Goal: Book appointment/travel/reservation

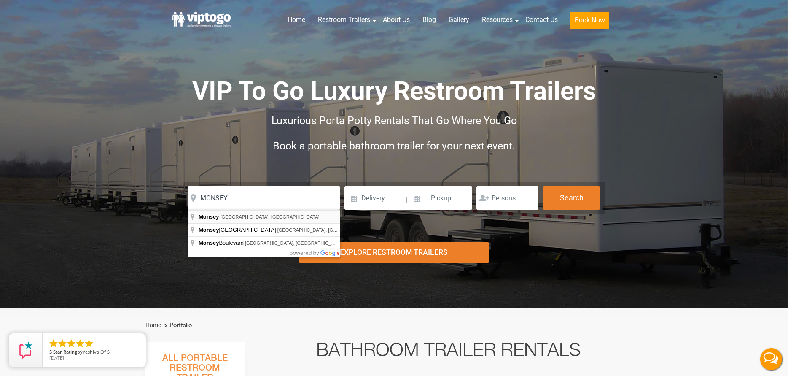
type input "Monsey, NY, USA"
drag, startPoint x: 245, startPoint y: 219, endPoint x: 332, endPoint y: 198, distance: 89.8
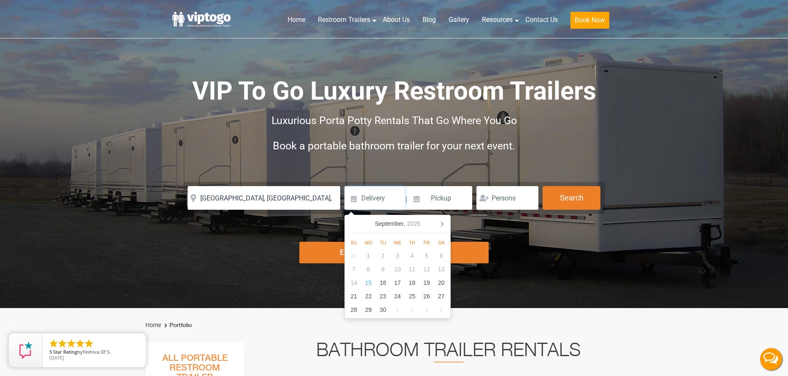
click at [379, 191] on input at bounding box center [374, 198] width 60 height 24
drag, startPoint x: 586, startPoint y: 256, endPoint x: 452, endPoint y: 204, distance: 143.5
click at [576, 254] on div "Risk-Free Reservation! Free cancellation up to 48 hours before delivery. Book n…" at bounding box center [394, 154] width 788 height 308
click at [372, 194] on input at bounding box center [374, 198] width 60 height 24
click at [448, 295] on div "27" at bounding box center [441, 295] width 15 height 13
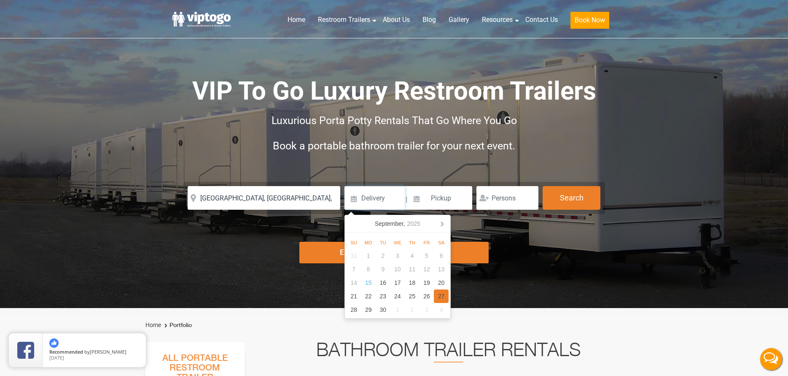
type input "09/27/2025"
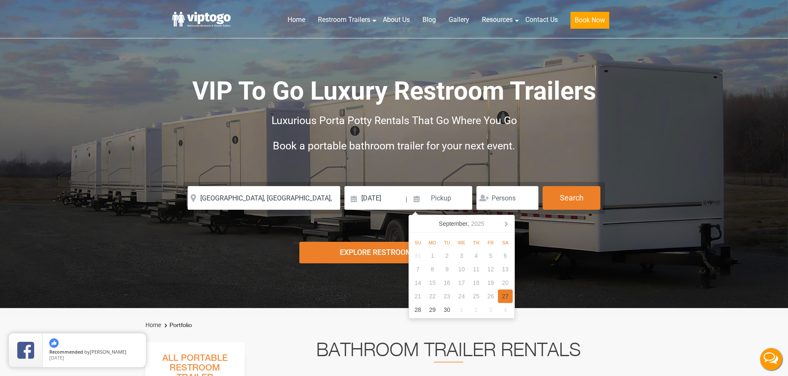
click at [510, 293] on div "27" at bounding box center [505, 295] width 15 height 13
type input "09/27/2025"
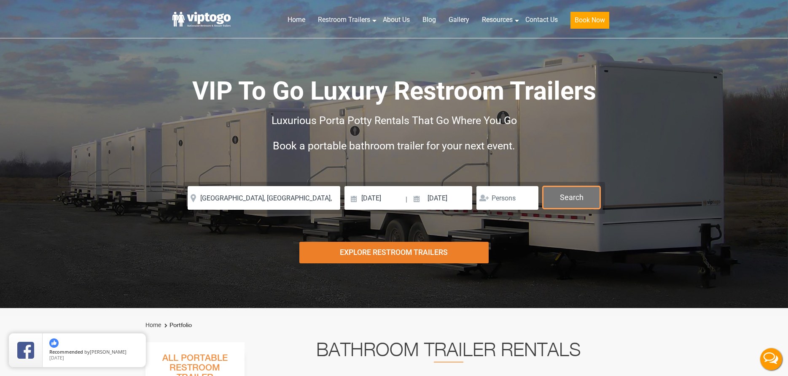
click at [562, 189] on button "Search" at bounding box center [572, 197] width 58 height 23
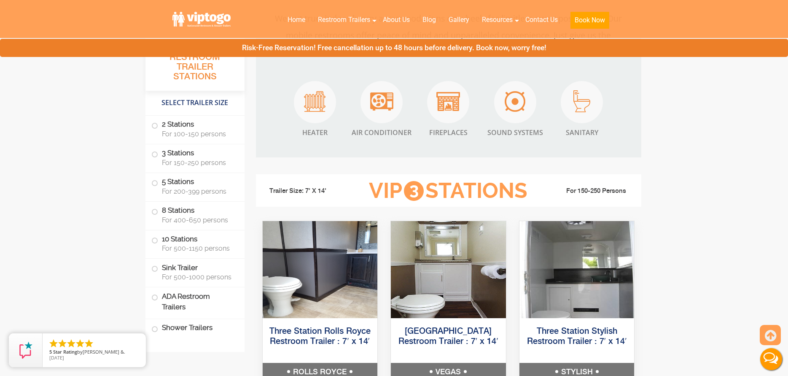
scroll to position [970, 0]
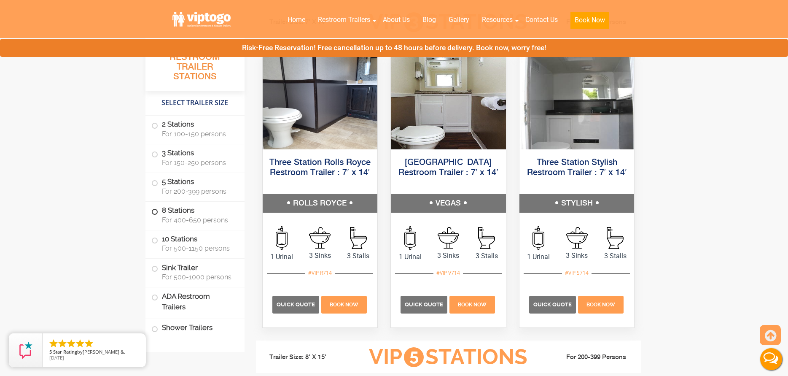
click at [156, 213] on span at bounding box center [154, 211] width 3 height 3
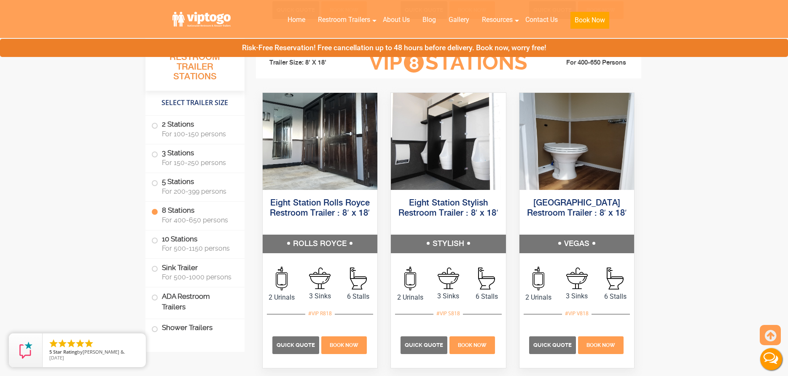
scroll to position [1611, 0]
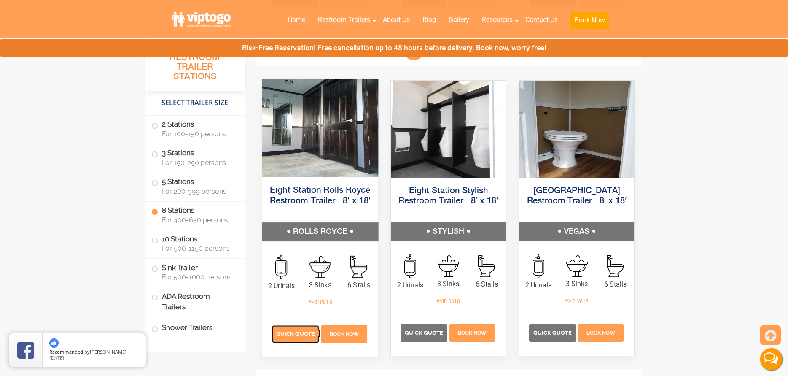
click at [303, 334] on span "Quick Quote" at bounding box center [295, 333] width 39 height 6
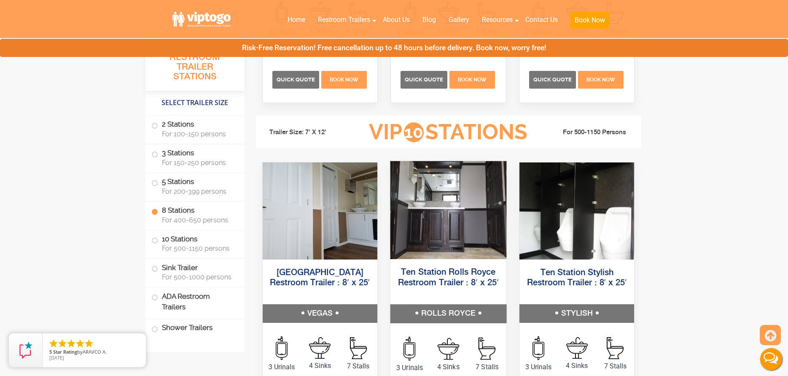
scroll to position [1990, 0]
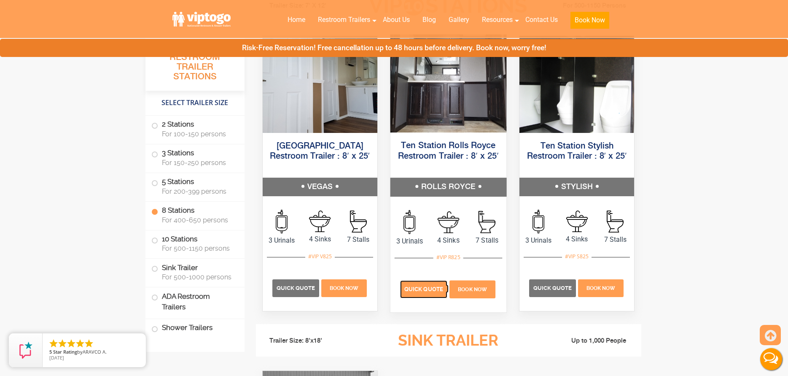
click at [440, 287] on span "Quick Quote" at bounding box center [423, 288] width 39 height 6
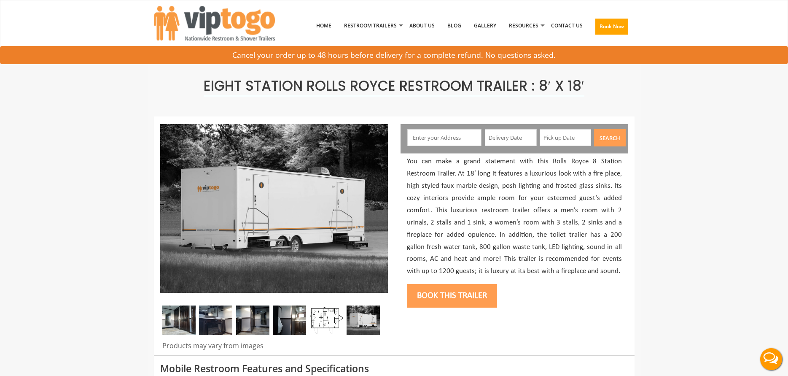
click at [425, 148] on div "Search" at bounding box center [514, 138] width 228 height 29
click at [421, 141] on input "text" at bounding box center [444, 137] width 74 height 17
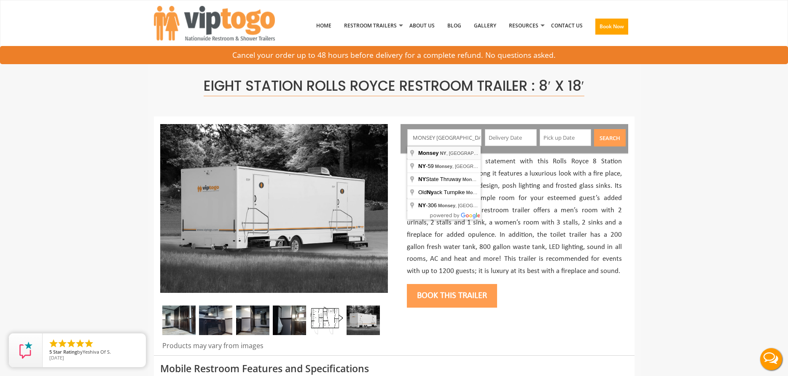
type input "Monsey, NY, USA"
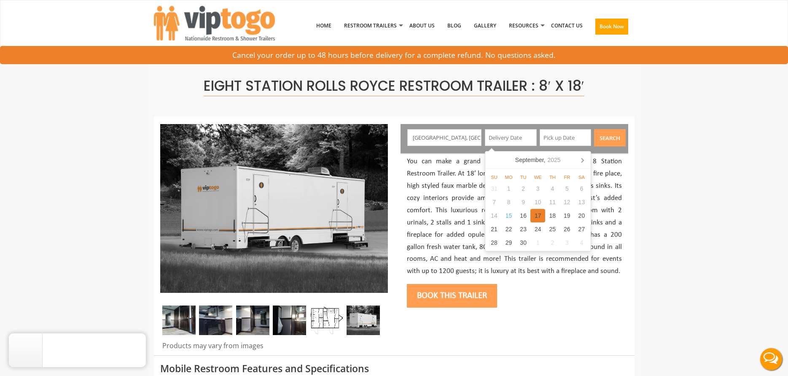
click at [535, 215] on div "17" at bounding box center [537, 215] width 15 height 13
type input "09/17/2025"
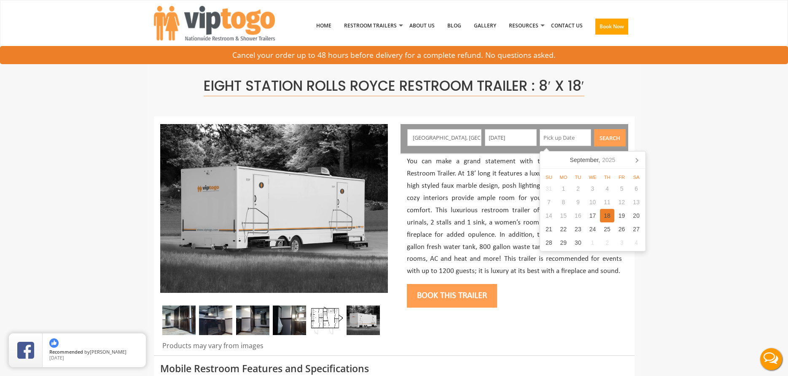
click at [601, 215] on div "18" at bounding box center [607, 215] width 15 height 13
type input "09/18/2025"
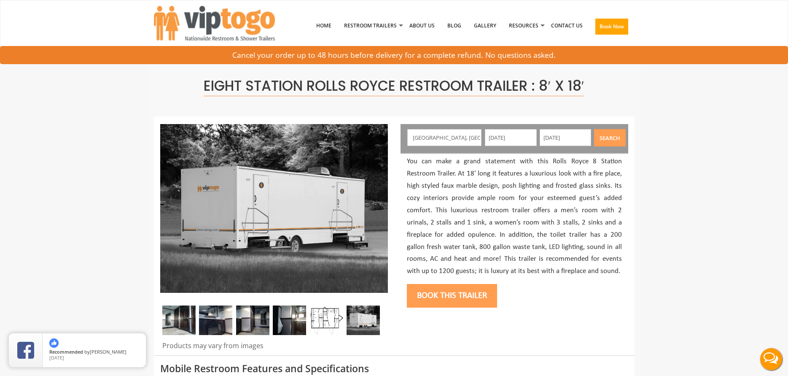
click at [606, 137] on button "Search" at bounding box center [610, 137] width 32 height 17
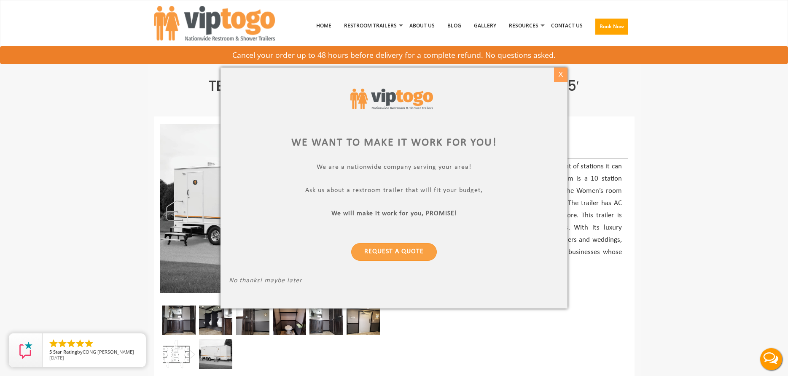
click at [559, 71] on div "X" at bounding box center [560, 74] width 13 height 14
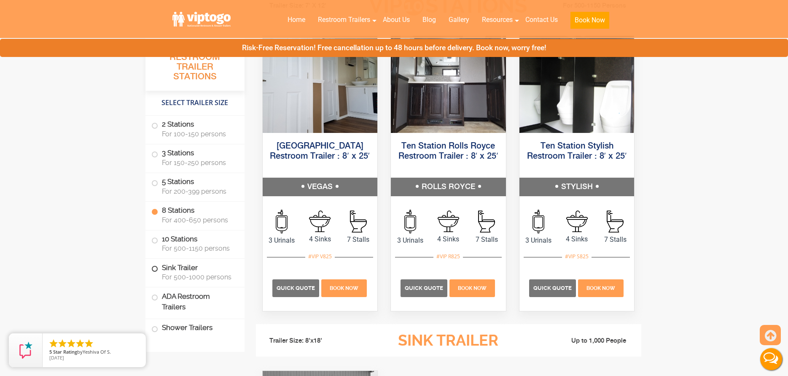
click at [155, 272] on label "Sink Trailer For 500-1000 persons" at bounding box center [194, 271] width 87 height 26
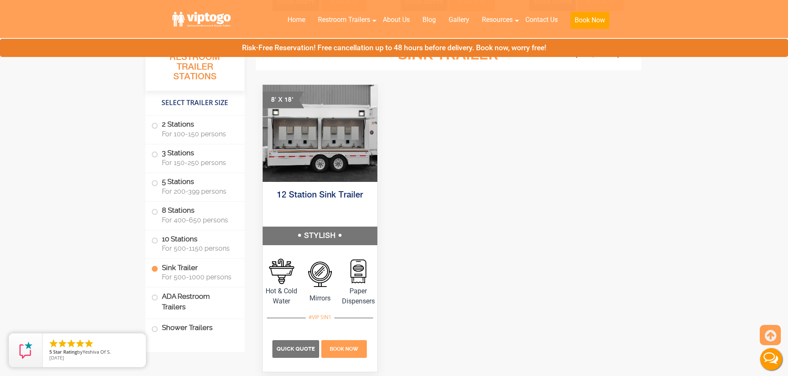
scroll to position [2280, 0]
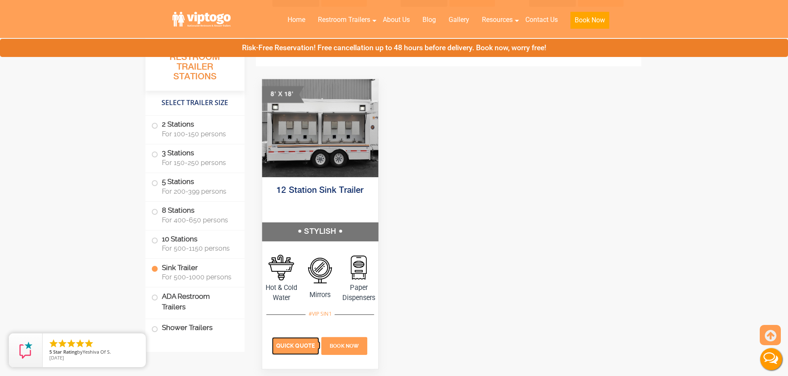
click at [285, 344] on span "Quick Quote" at bounding box center [295, 345] width 39 height 6
